Goal: Find specific page/section: Find specific page/section

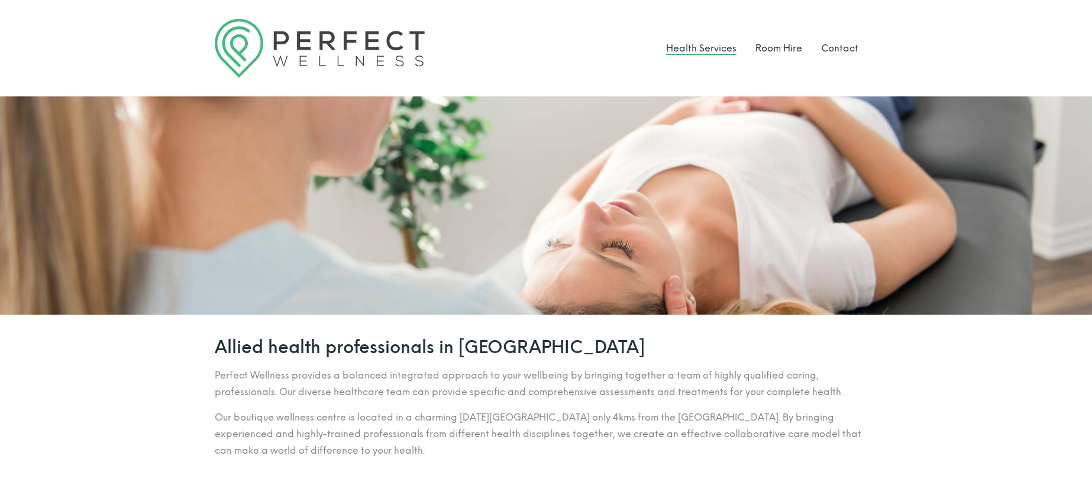
click at [694, 51] on link "Health Services" at bounding box center [701, 48] width 70 height 11
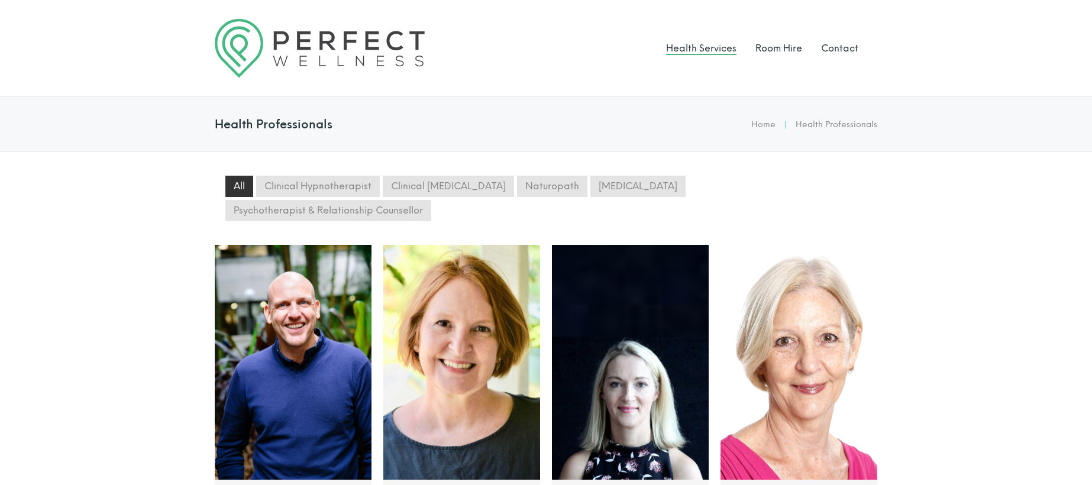
click at [688, 49] on link "Health Services" at bounding box center [701, 48] width 70 height 11
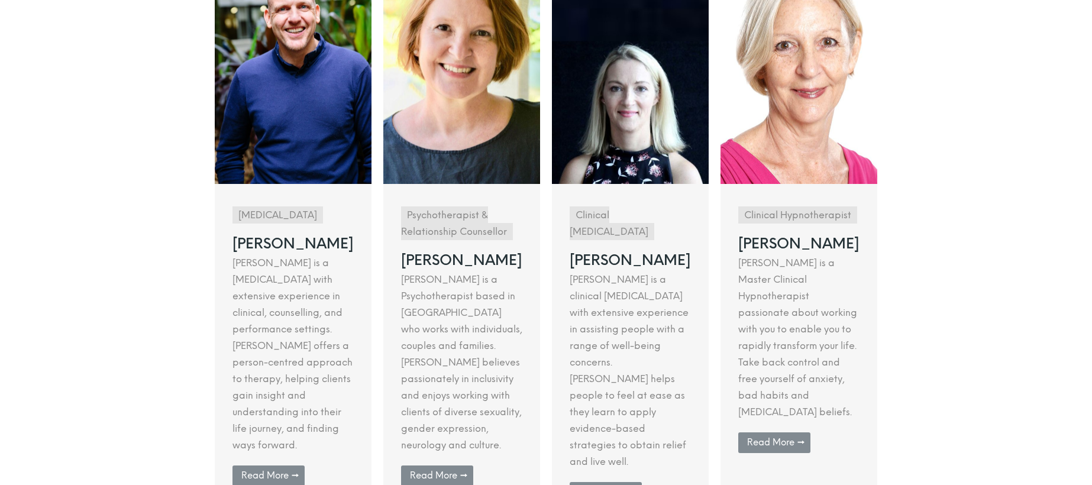
click at [264, 434] on link at bounding box center [293, 235] width 157 height 572
